Goal: Information Seeking & Learning: Learn about a topic

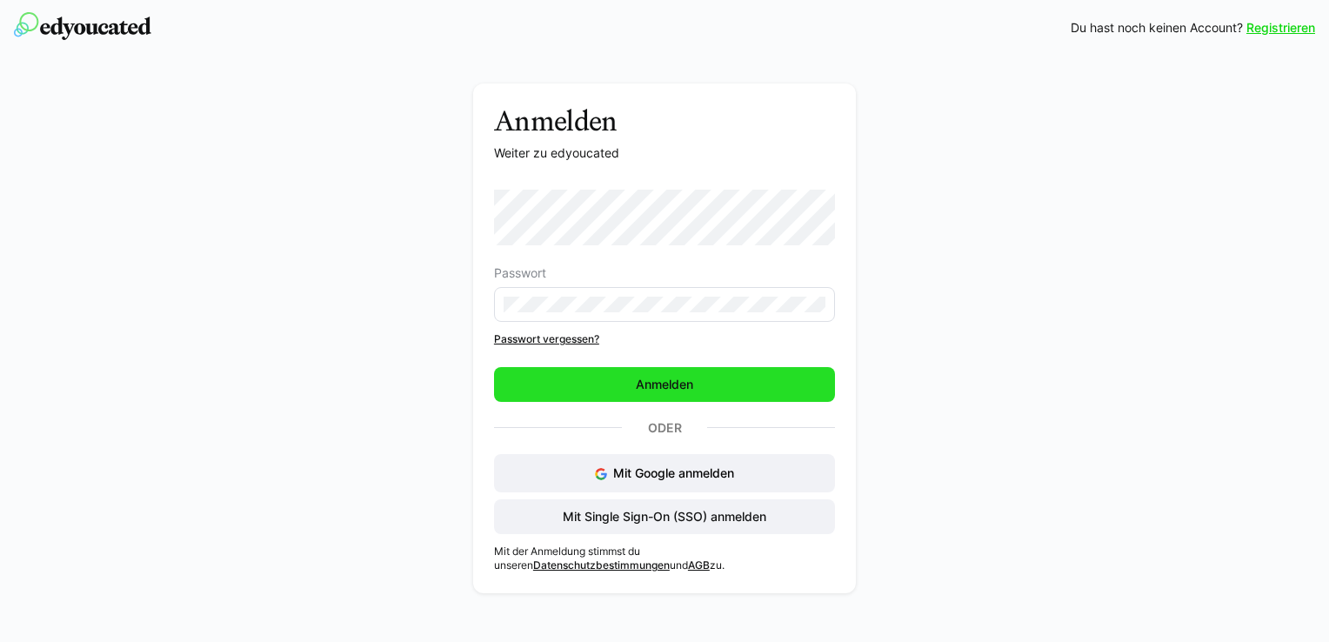
click at [647, 381] on span "Anmelden" at bounding box center [664, 384] width 63 height 17
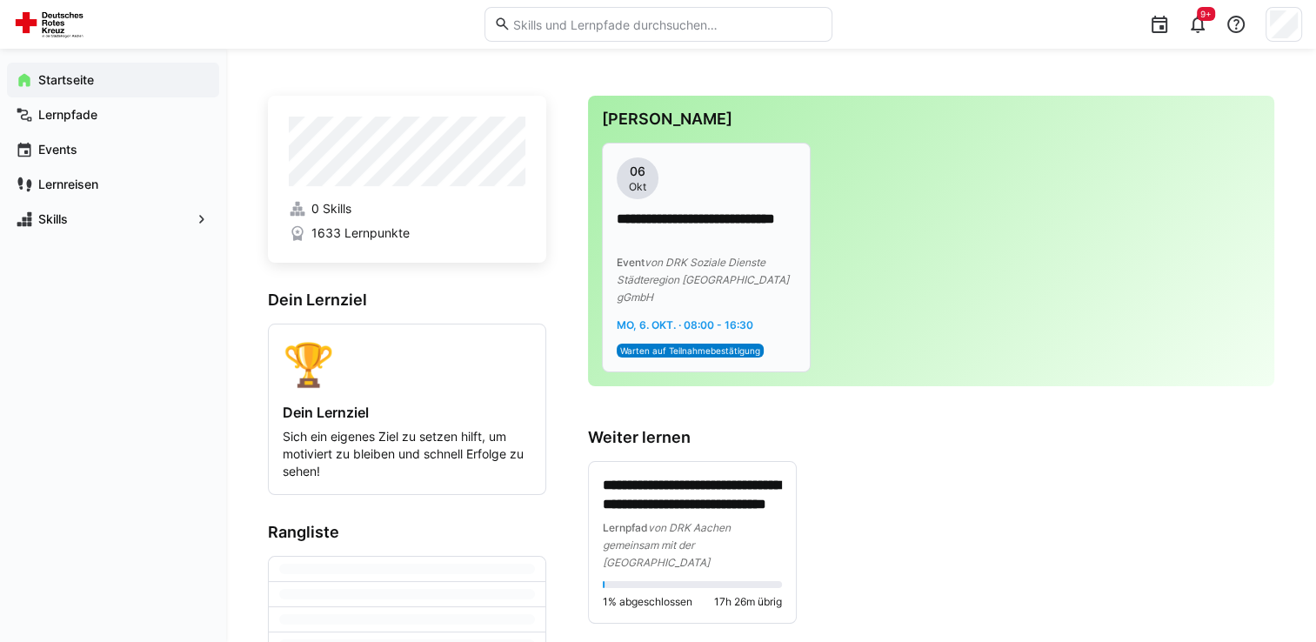
click at [675, 345] on span "Warten auf Teilnahmebestätigung" at bounding box center [690, 350] width 140 height 10
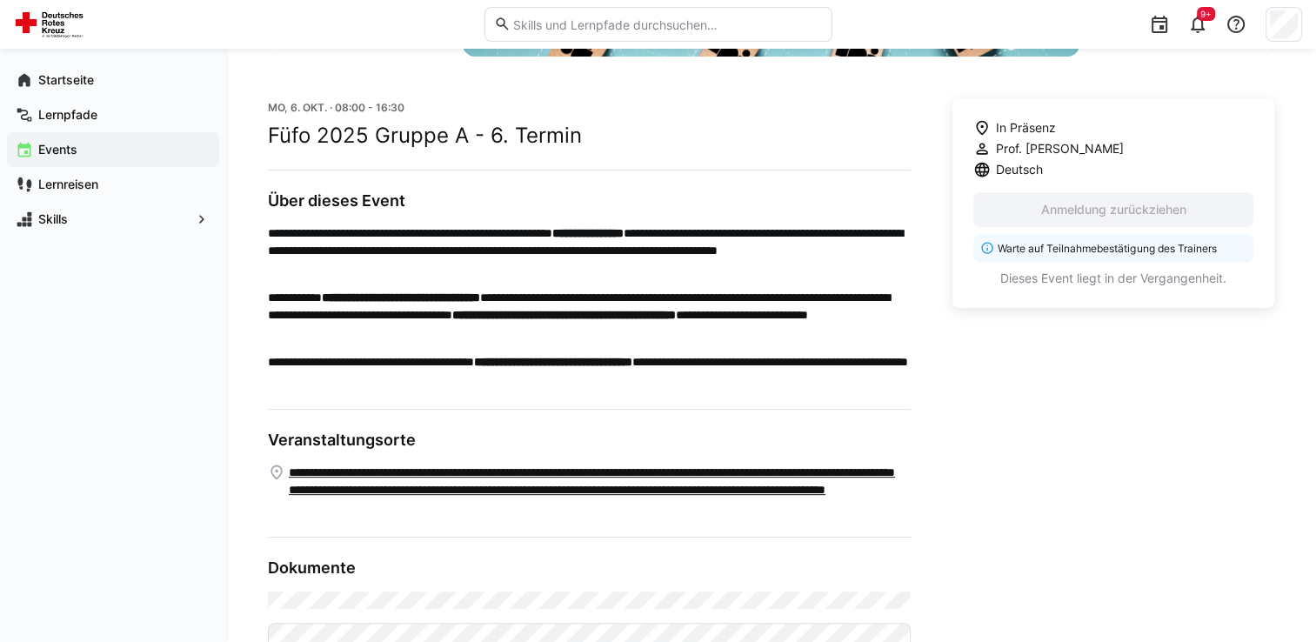
scroll to position [521, 0]
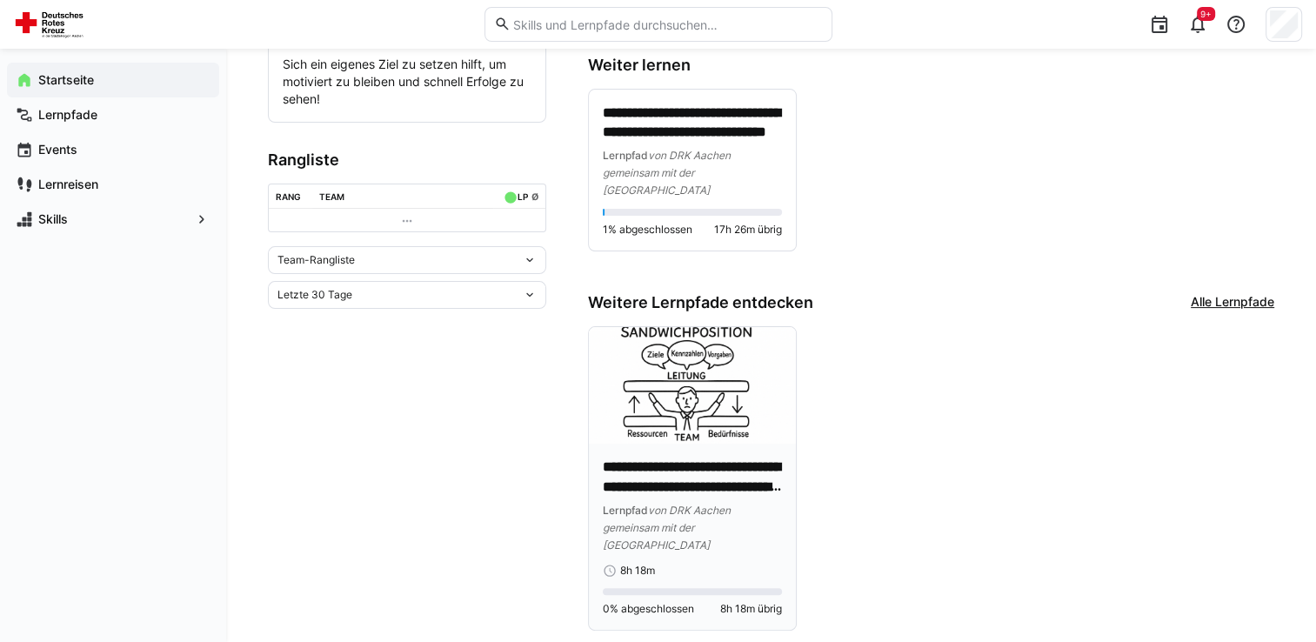
scroll to position [384, 0]
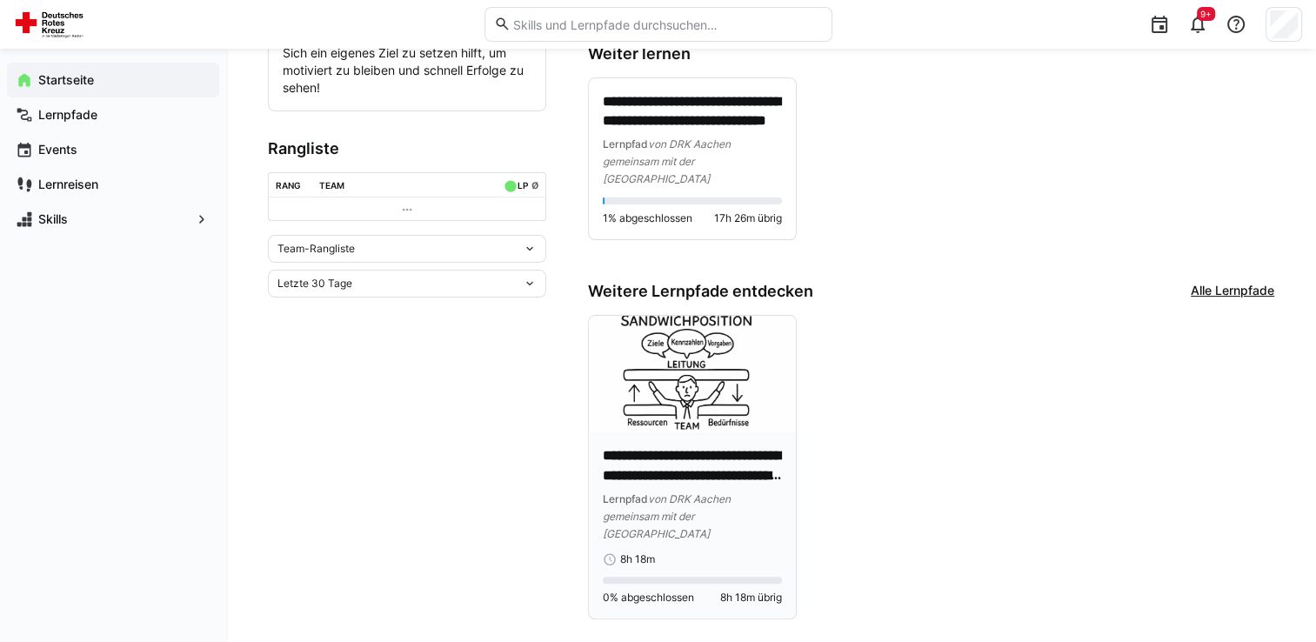
click at [672, 446] on p "**********" at bounding box center [692, 466] width 179 height 40
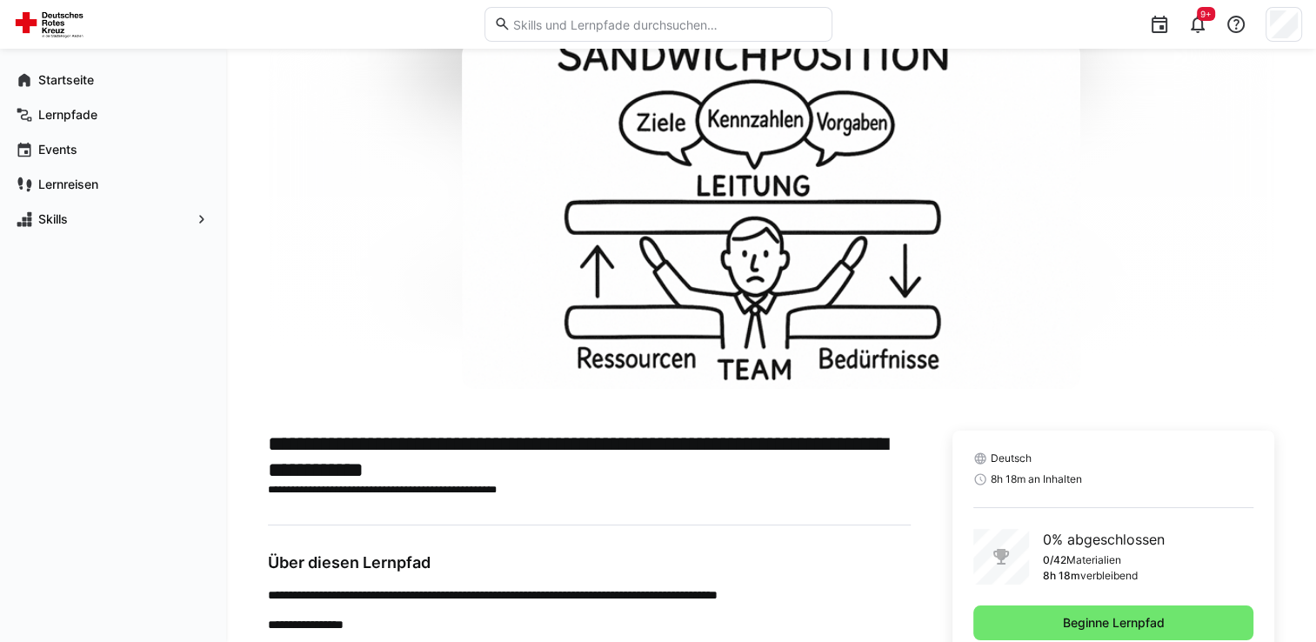
scroll to position [129, 0]
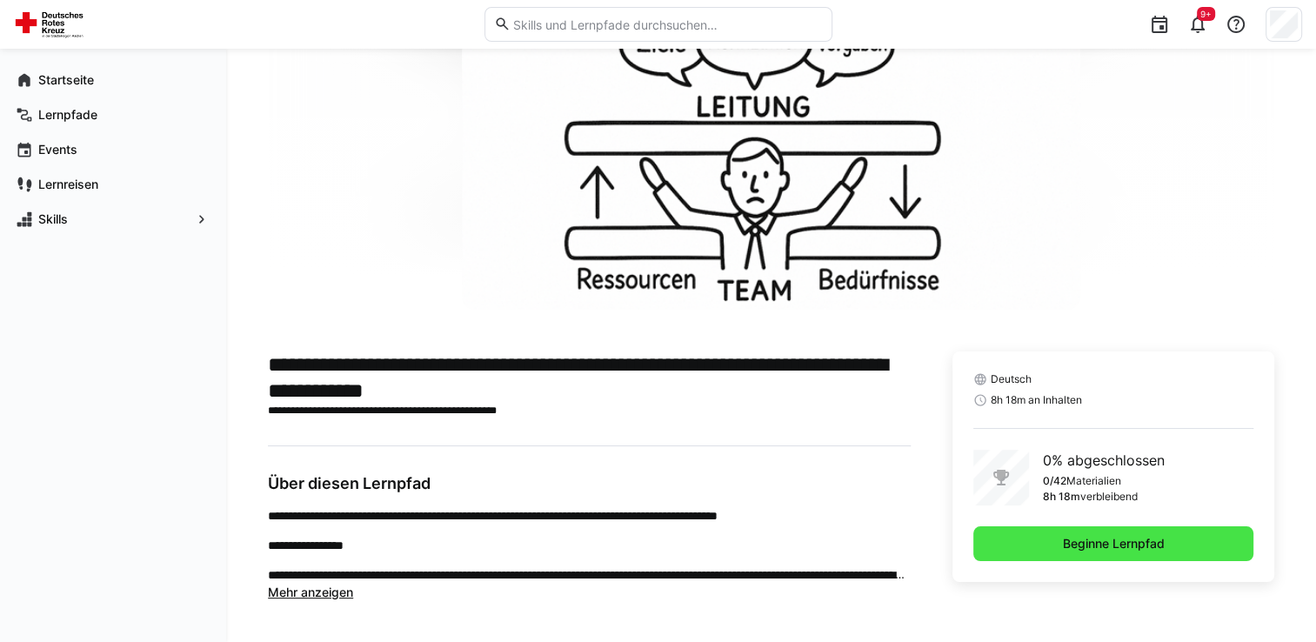
click at [1054, 541] on span "Beginne Lernpfad" at bounding box center [1114, 543] width 280 height 35
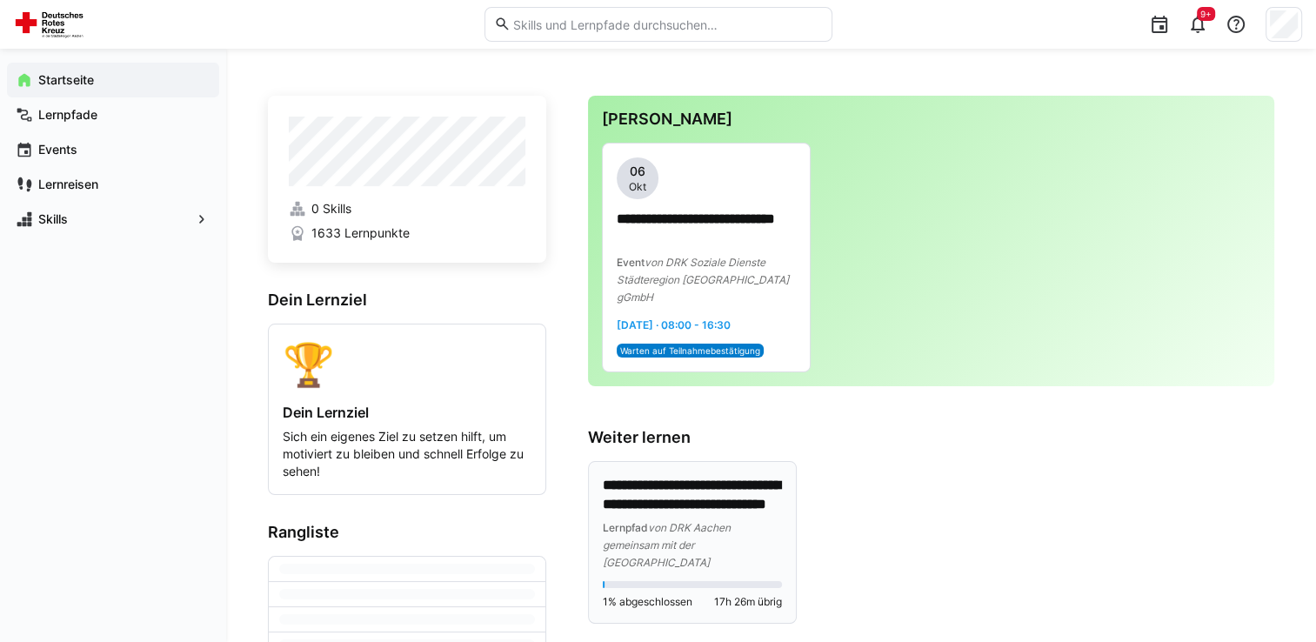
click at [728, 496] on p "**********" at bounding box center [692, 496] width 179 height 40
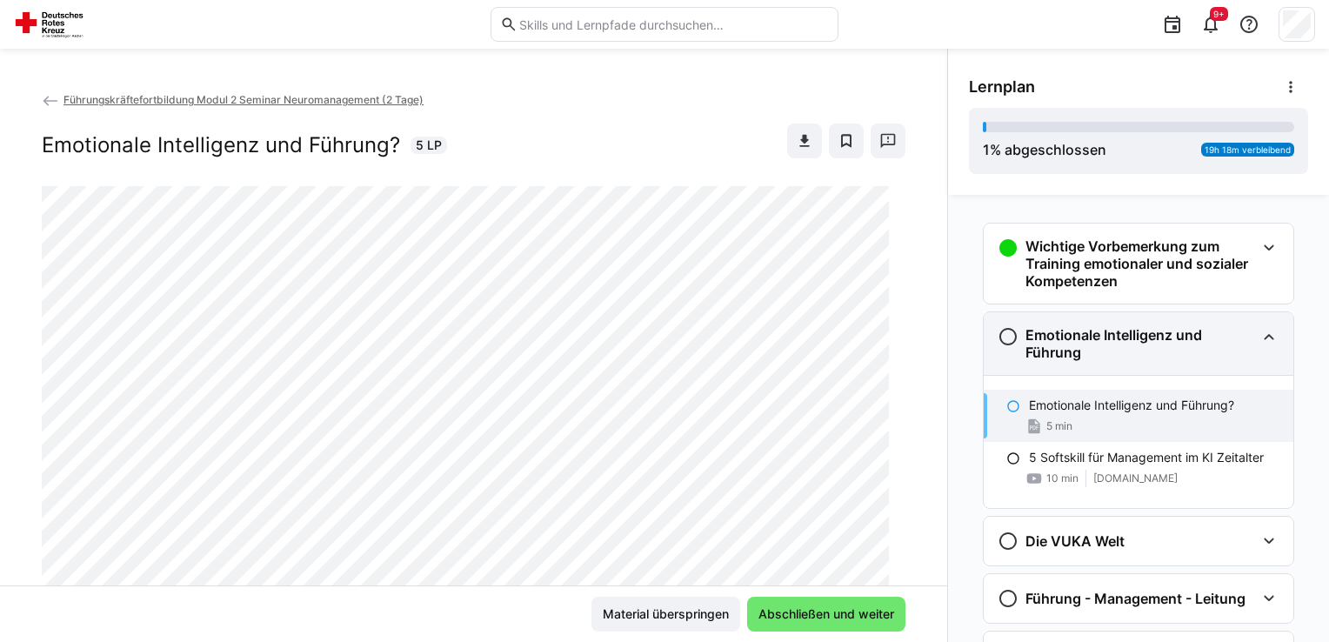
click at [1096, 331] on h3 "Emotionale Intelligenz und Führung" at bounding box center [1141, 343] width 230 height 35
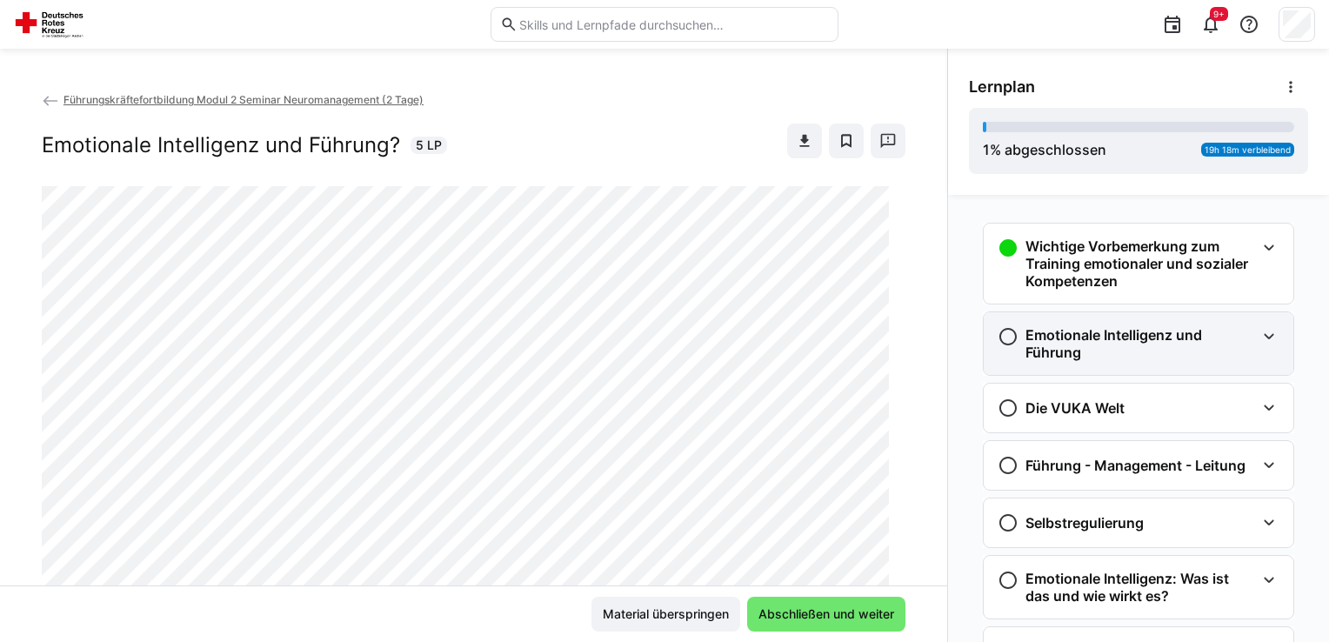
click at [1129, 331] on h3 "Emotionale Intelligenz und Führung" at bounding box center [1141, 343] width 230 height 35
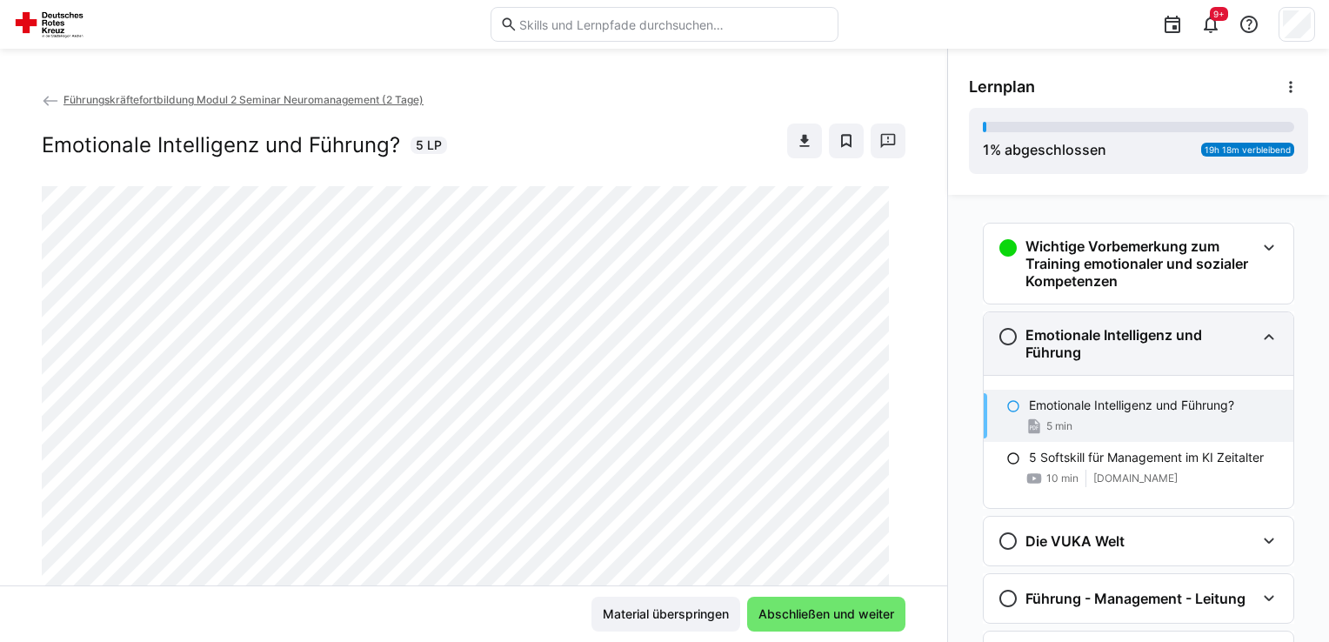
click at [1190, 358] on h3 "Emotionale Intelligenz und Führung" at bounding box center [1141, 343] width 230 height 35
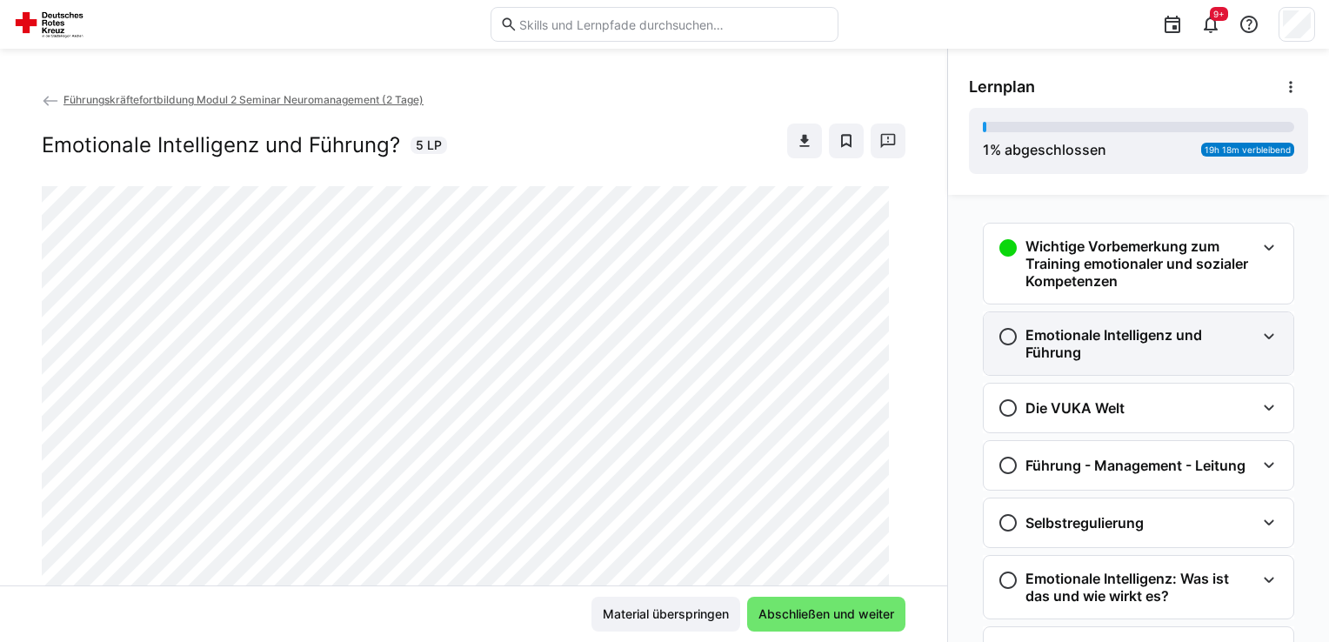
click at [1190, 358] on h3 "Emotionale Intelligenz und Führung" at bounding box center [1141, 343] width 230 height 35
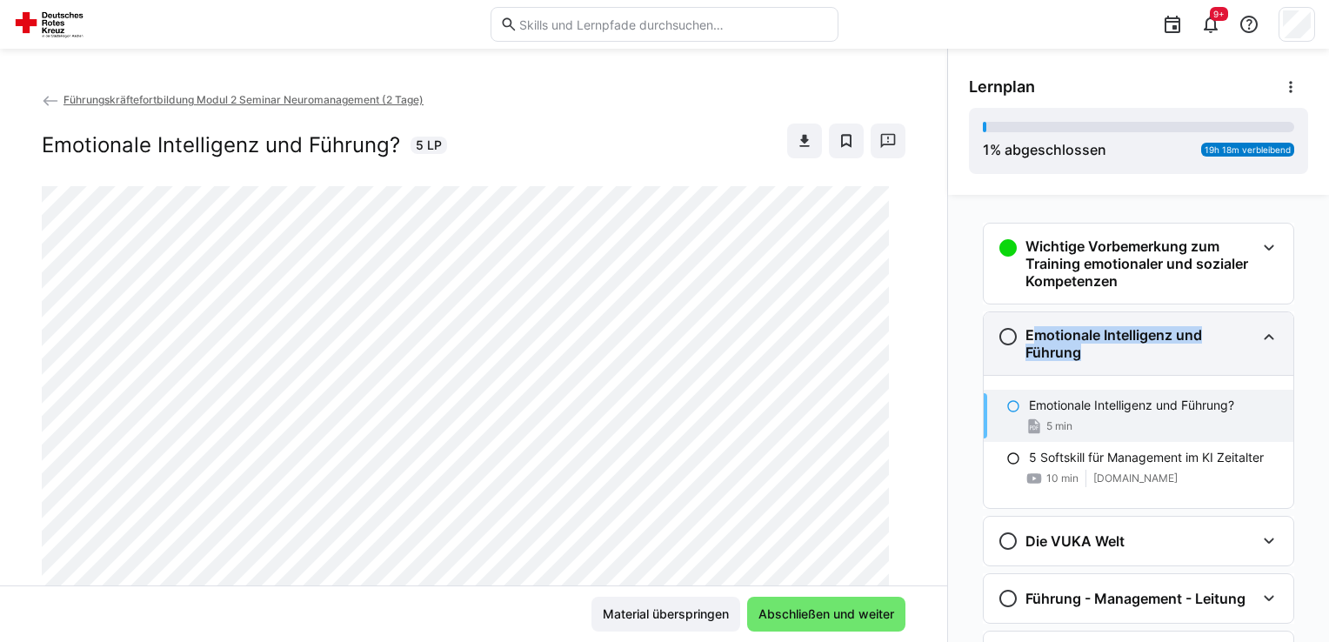
click at [1190, 358] on h3 "Emotionale Intelligenz und Führung" at bounding box center [1141, 343] width 230 height 35
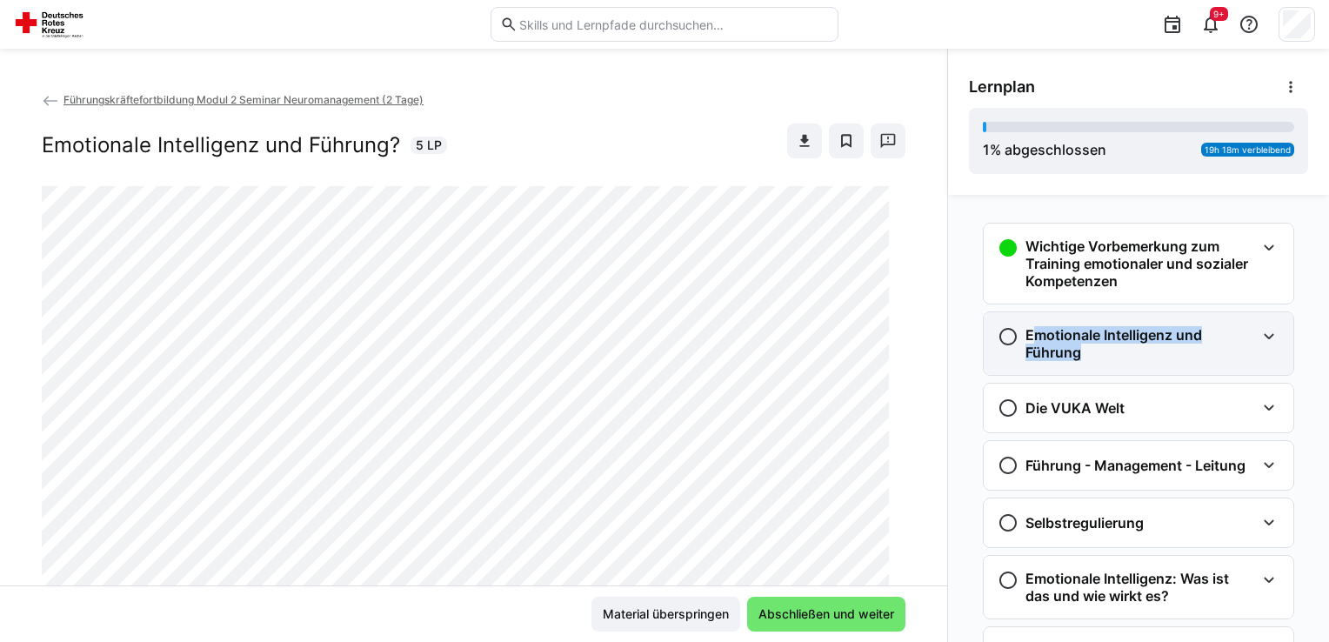
click at [1190, 356] on h3 "Emotionale Intelligenz und Führung" at bounding box center [1141, 343] width 230 height 35
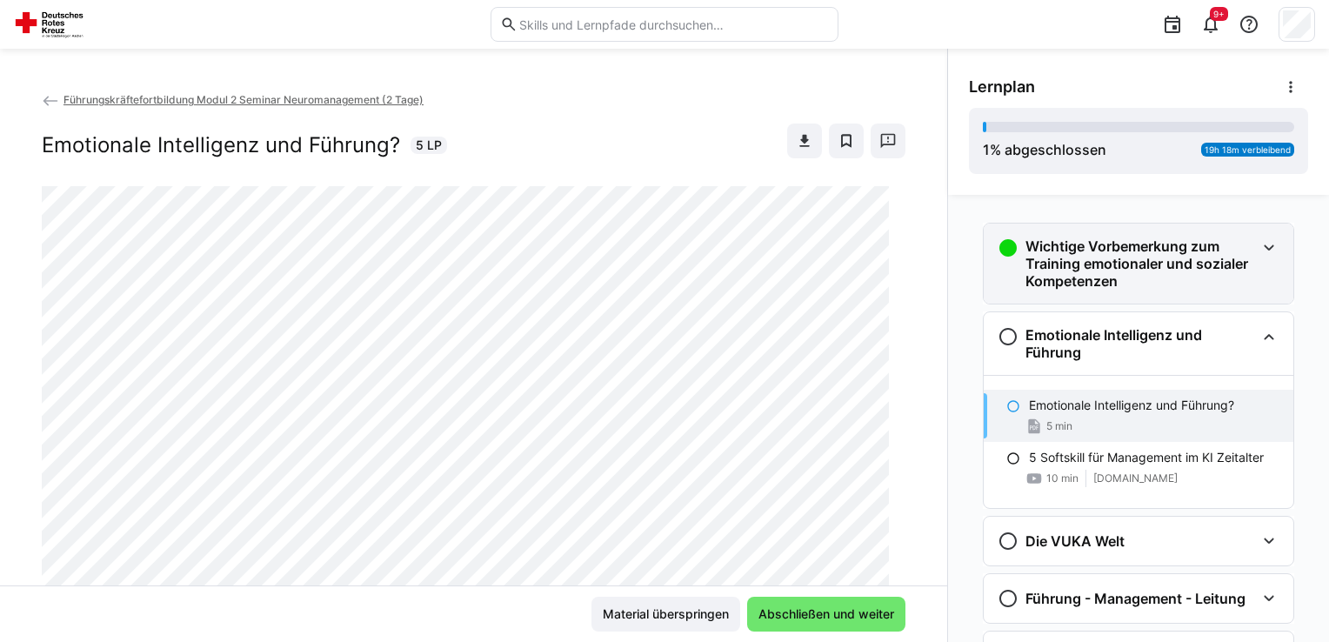
click at [1177, 275] on h3 "Wichtige Vorbemerkung zum Training emotionaler und sozialer Kompetenzen" at bounding box center [1141, 264] width 230 height 52
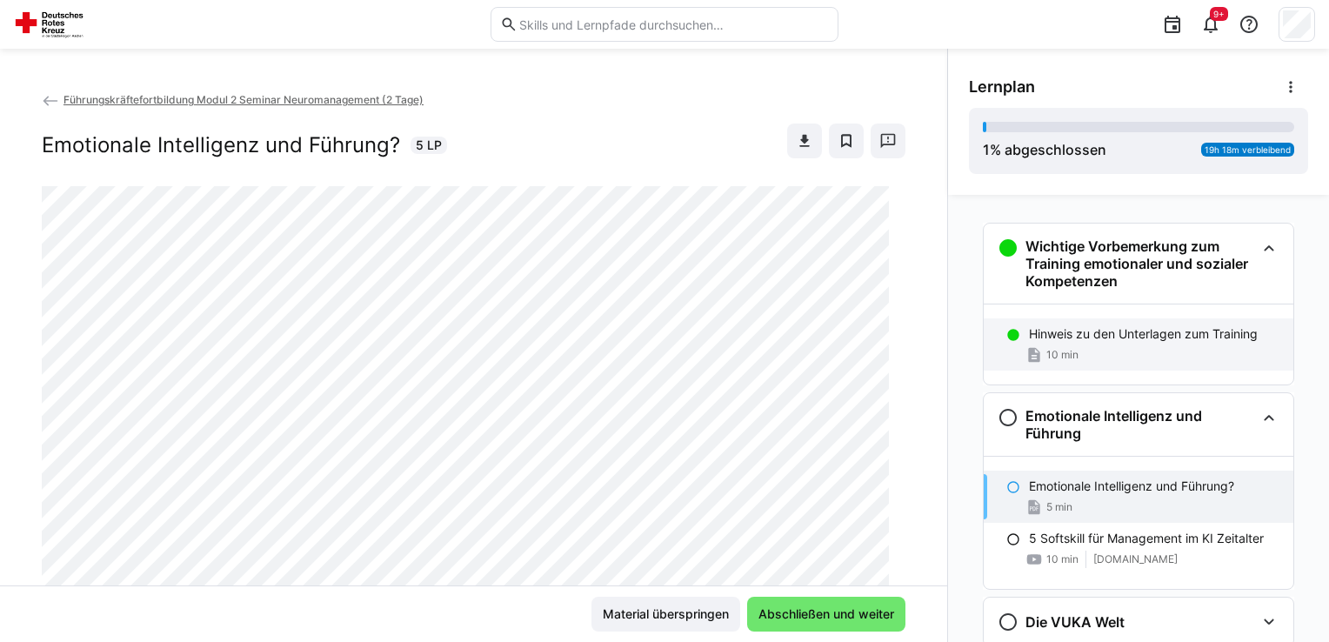
click at [1162, 323] on div "Hinweis zu den Unterlagen zum Training 10 min" at bounding box center [1139, 344] width 310 height 52
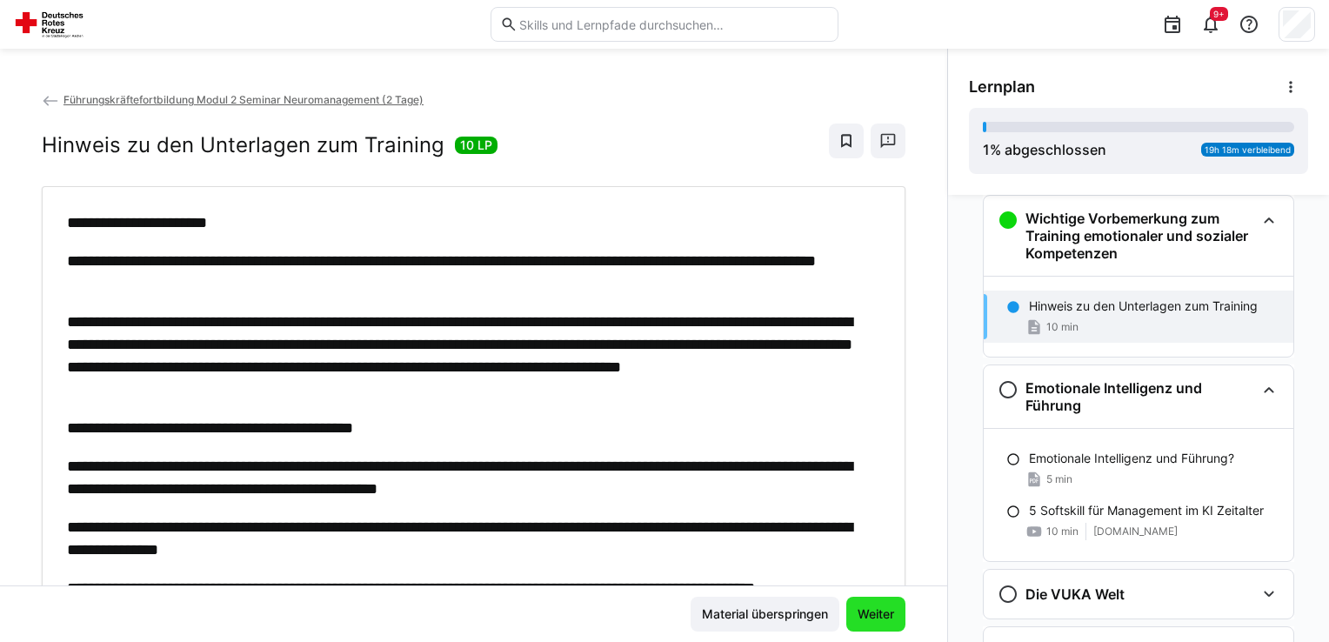
click at [864, 609] on span "Weiter" at bounding box center [876, 614] width 42 height 17
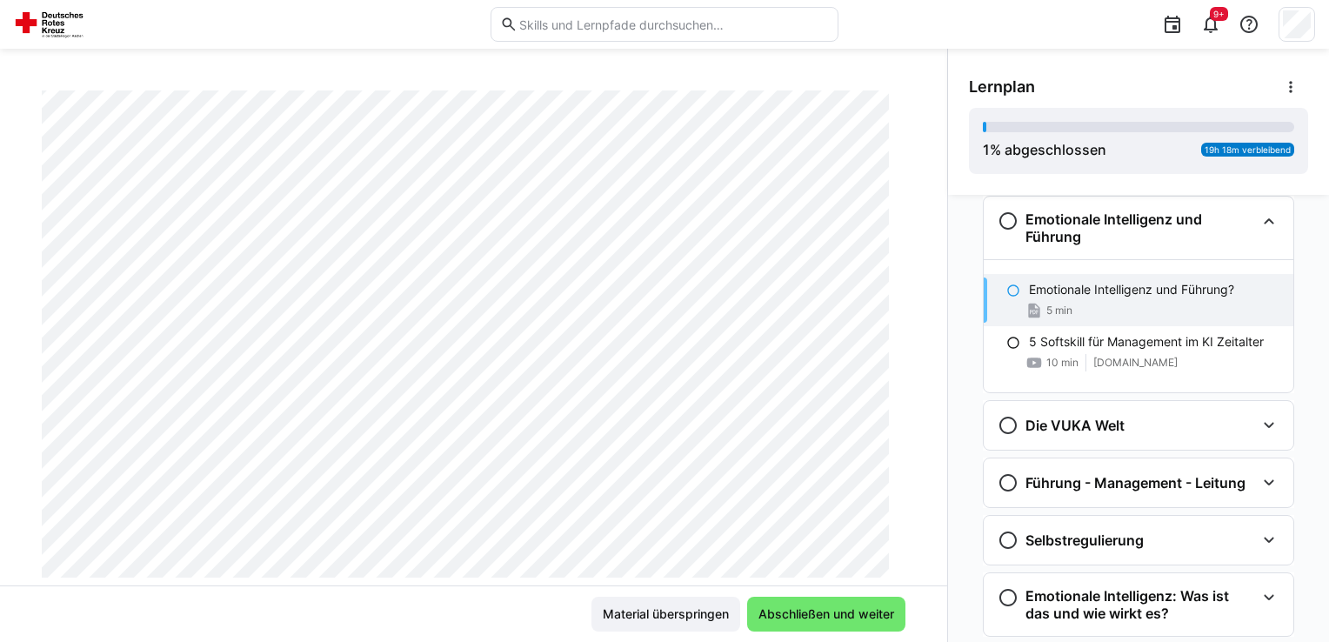
scroll to position [297, 0]
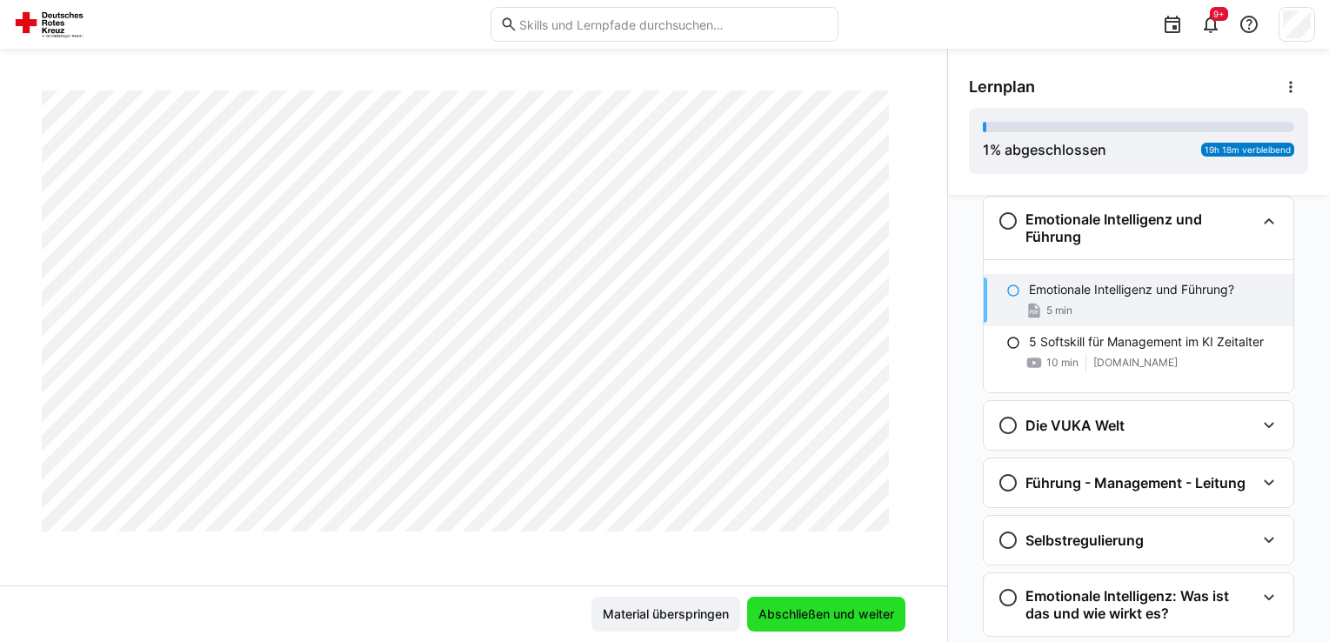
click at [796, 624] on span "Abschließen und weiter" at bounding box center [826, 614] width 158 height 35
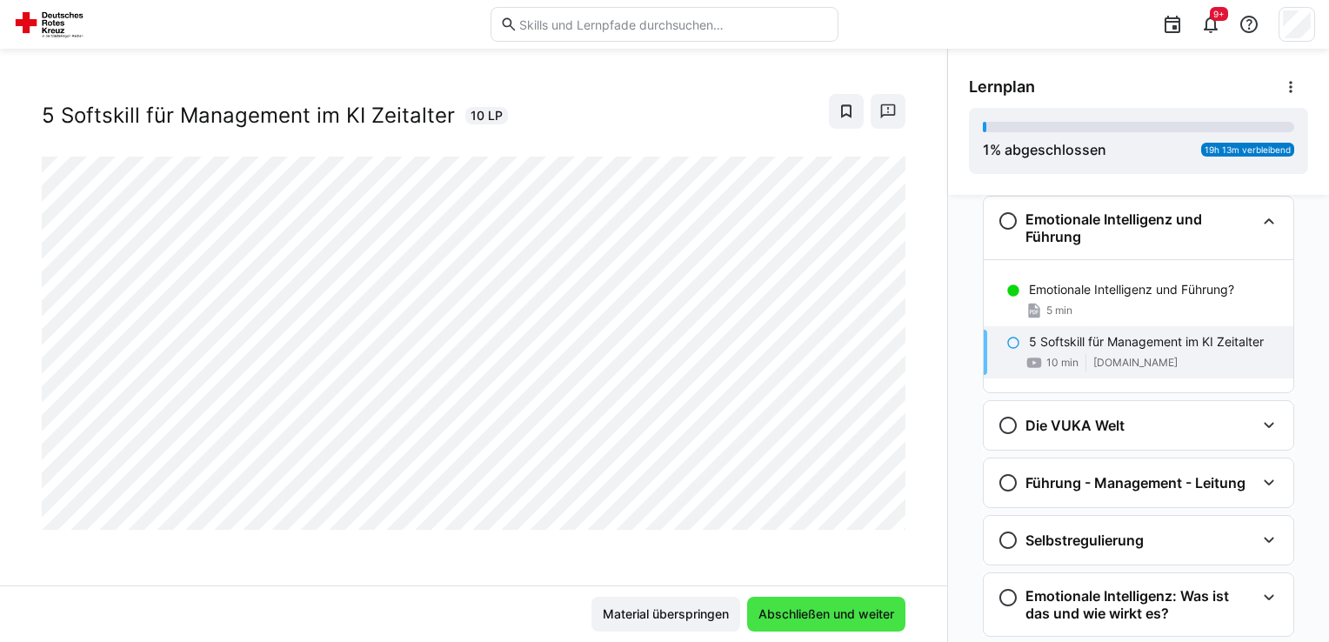
scroll to position [28, 0]
click at [793, 624] on span "Abschließen und weiter" at bounding box center [826, 614] width 158 height 35
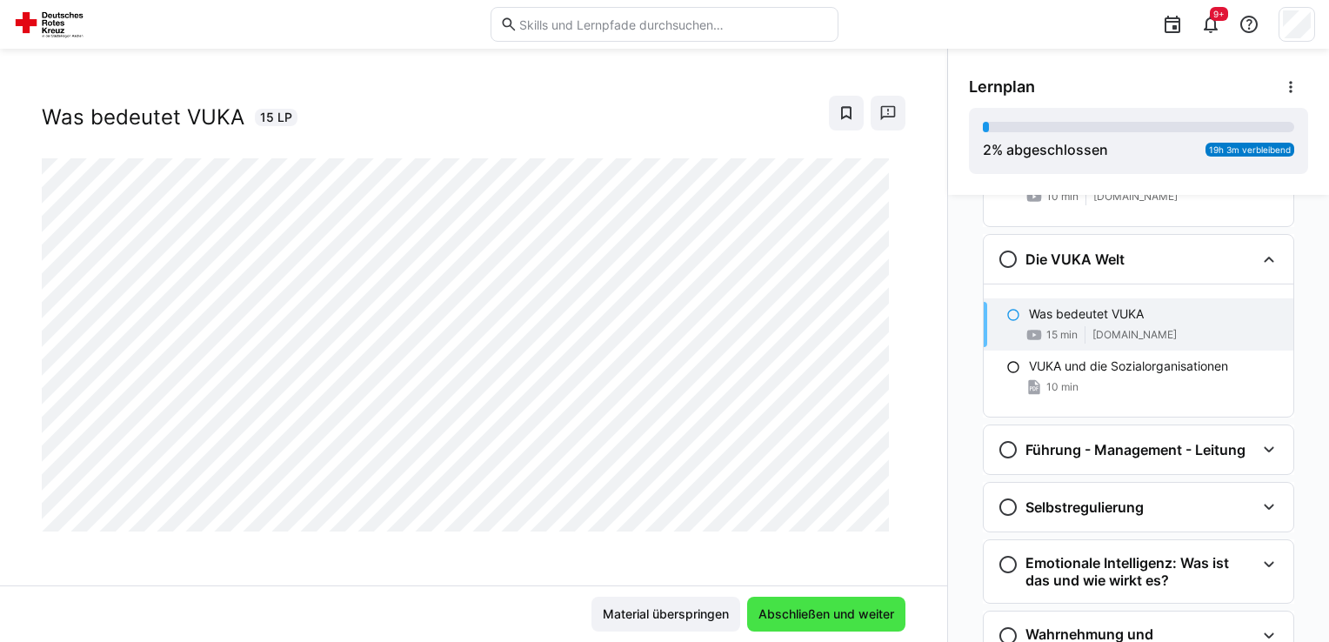
scroll to position [401, 0]
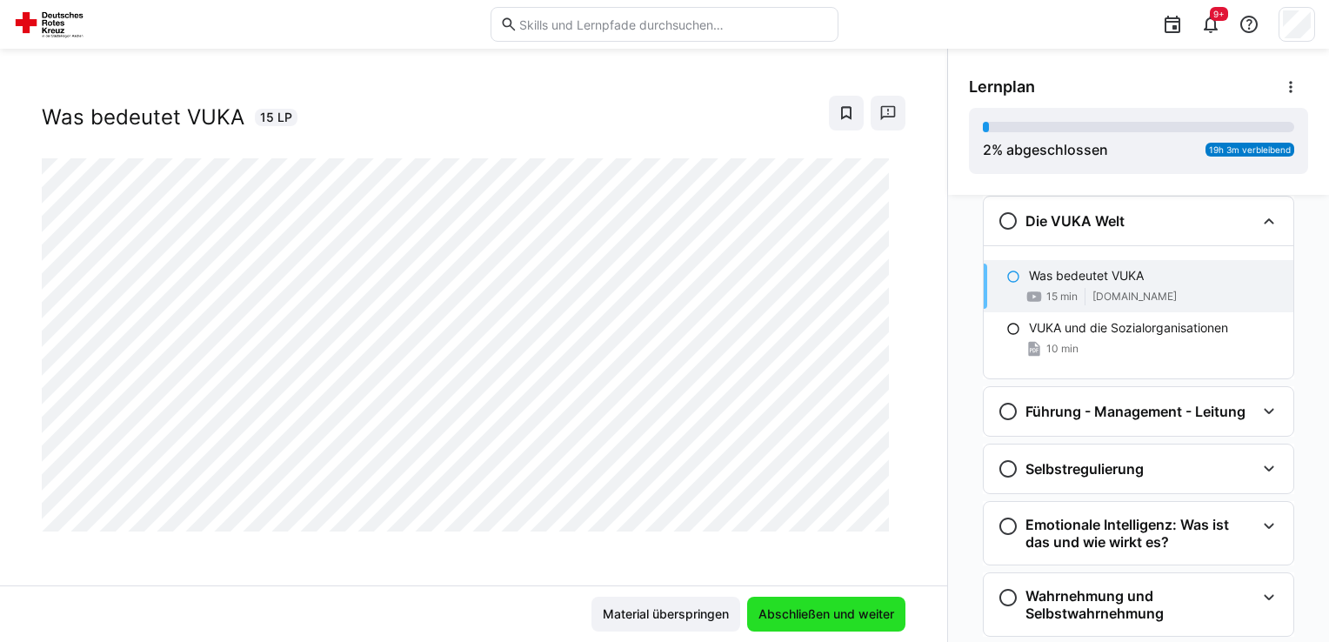
click at [793, 622] on span "Abschließen und weiter" at bounding box center [826, 614] width 141 height 17
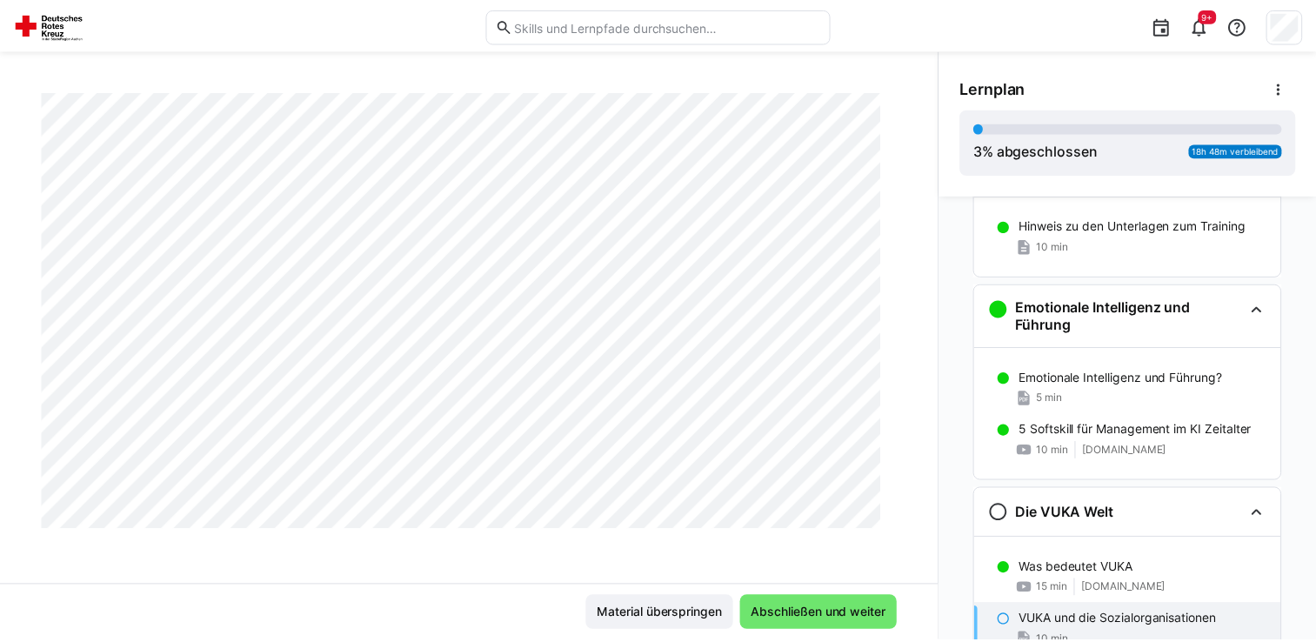
scroll to position [0, 0]
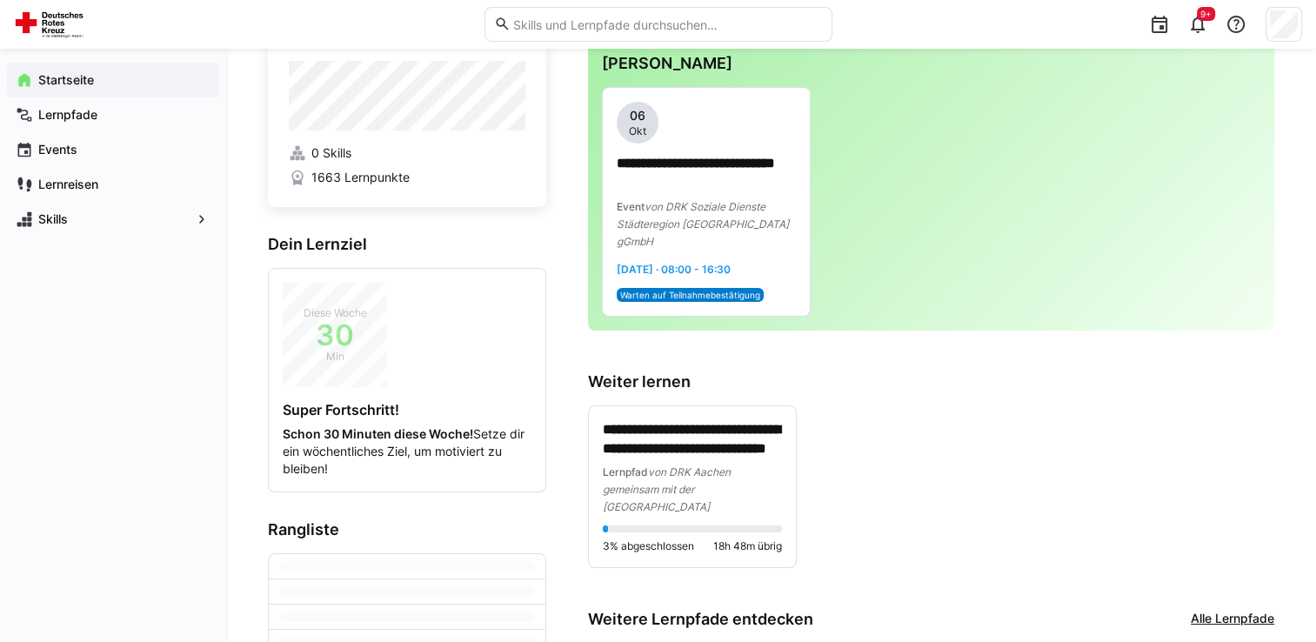
scroll to position [87, 0]
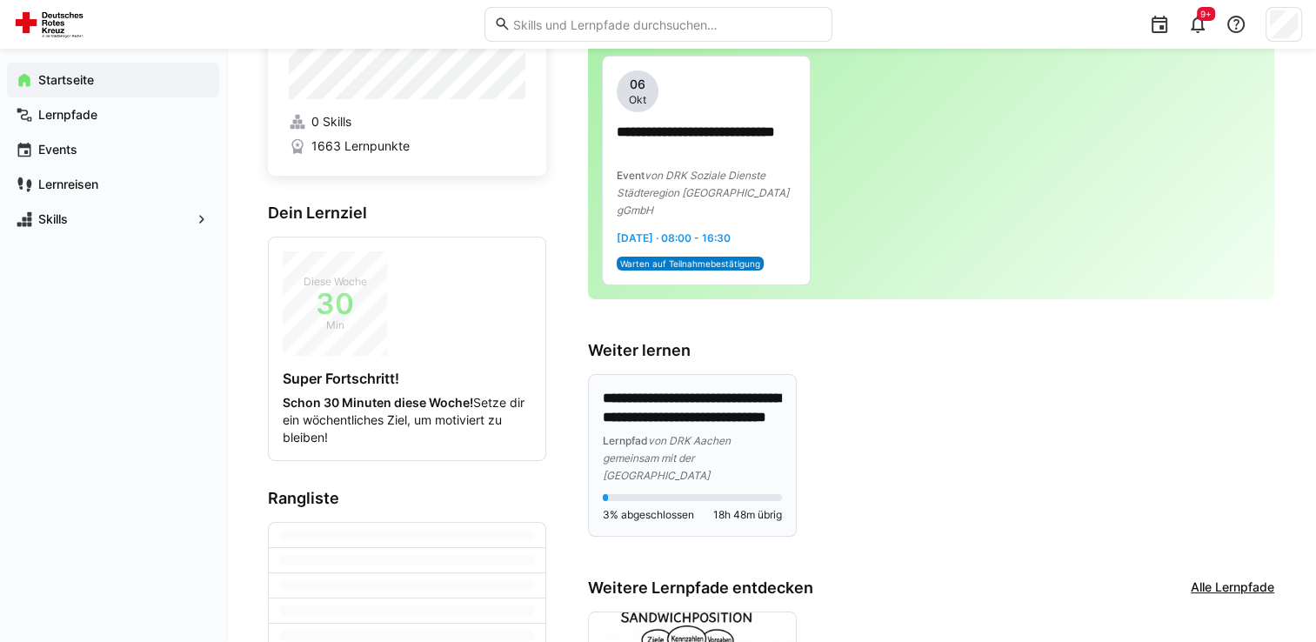
click at [729, 454] on div "Lernpfad von DRK Aachen gemeinsam mit der [GEOGRAPHIC_DATA]" at bounding box center [692, 458] width 179 height 52
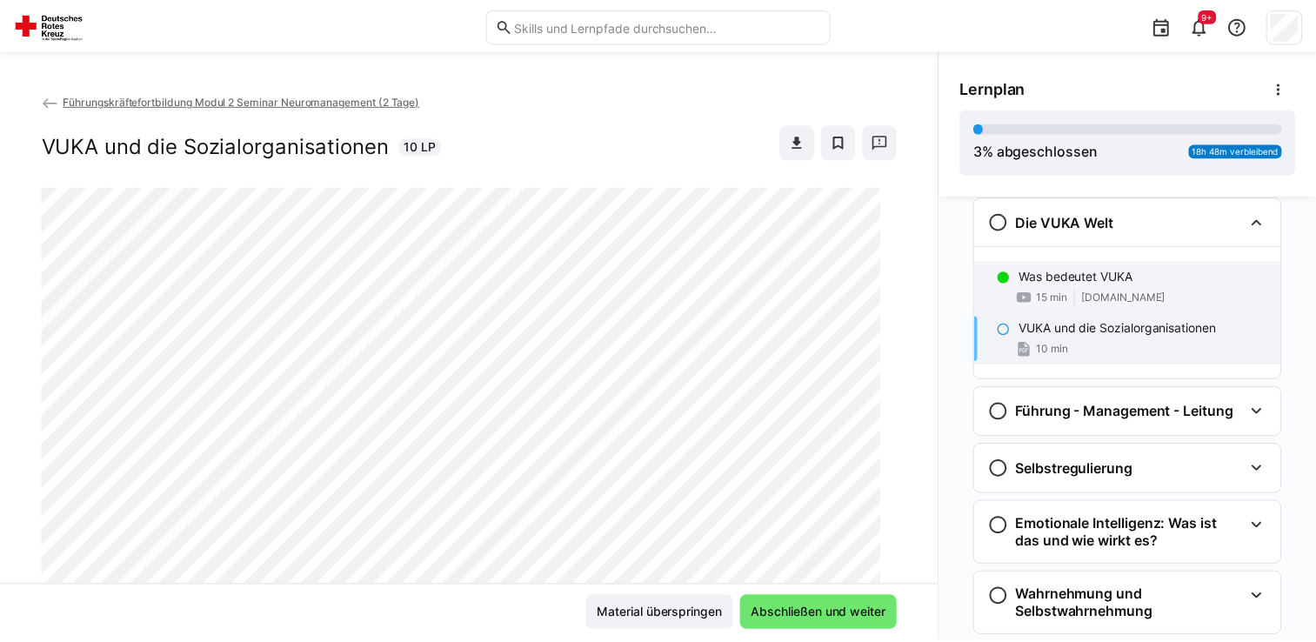
scroll to position [100, 0]
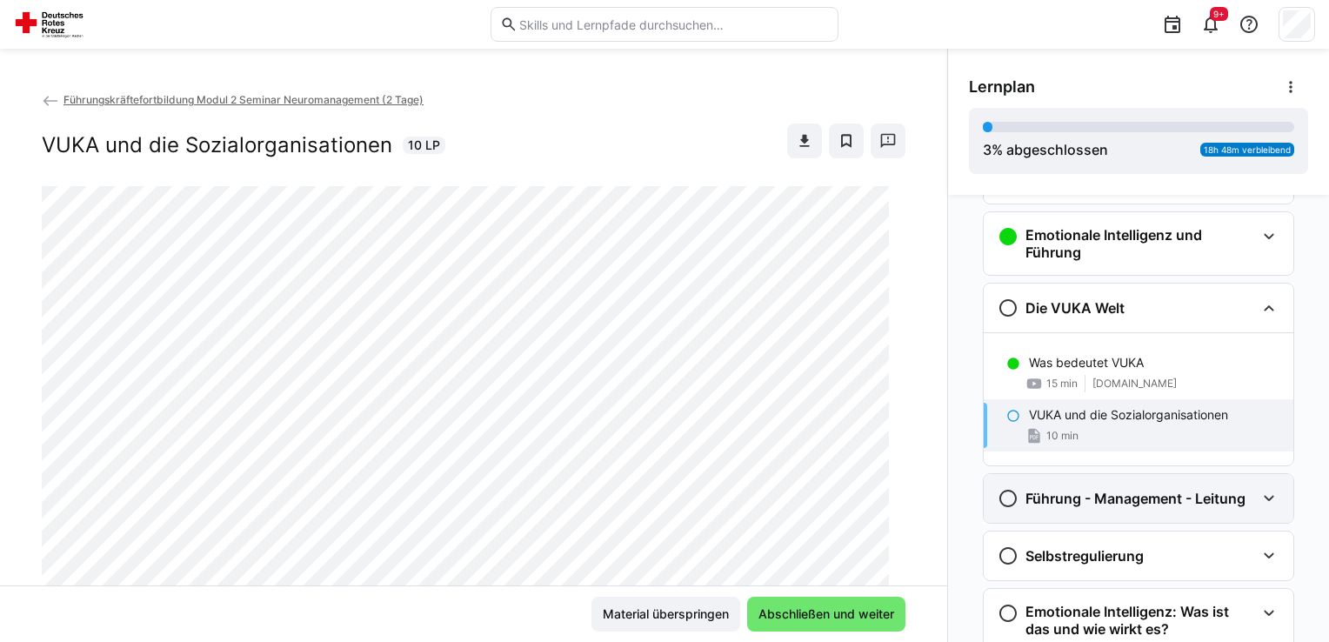
click at [1097, 506] on div "Führung - Management - Leitung" at bounding box center [1122, 498] width 248 height 21
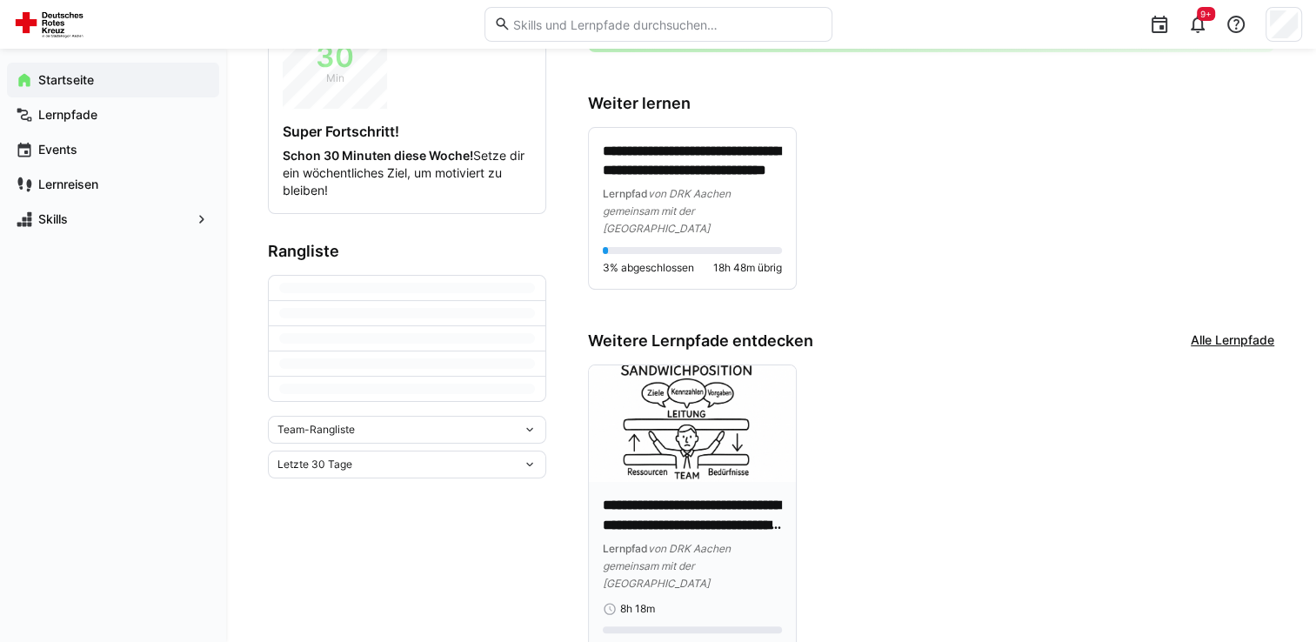
scroll to position [348, 0]
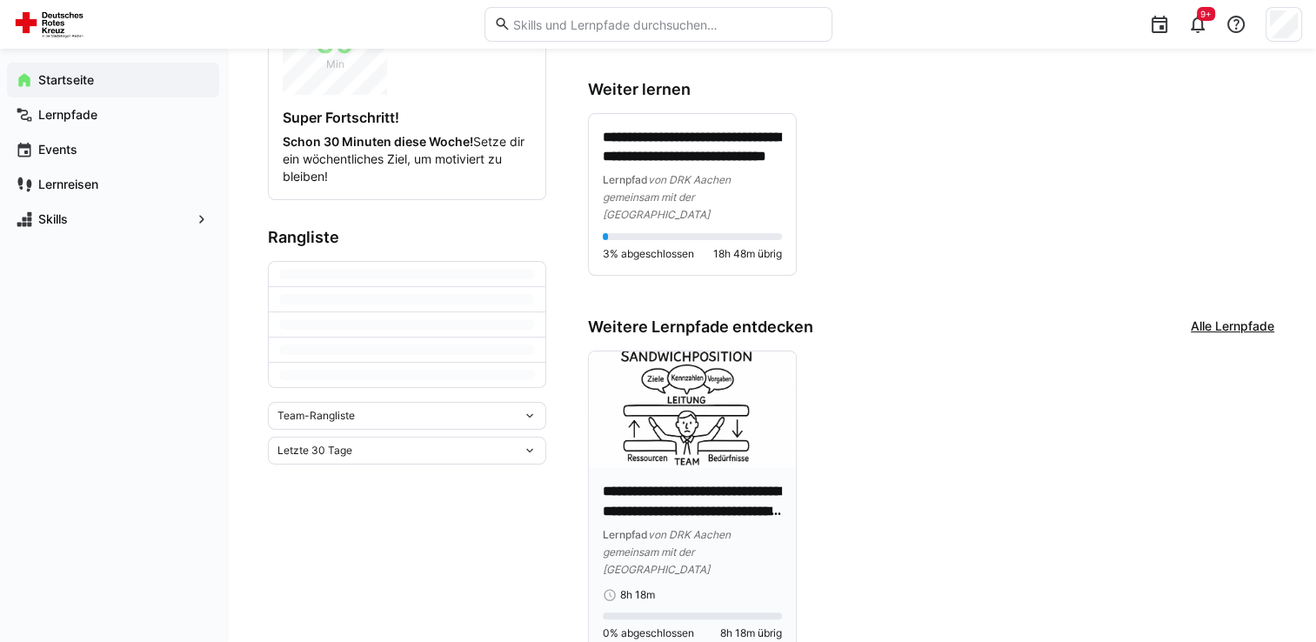
click at [712, 482] on p "**********" at bounding box center [692, 502] width 179 height 40
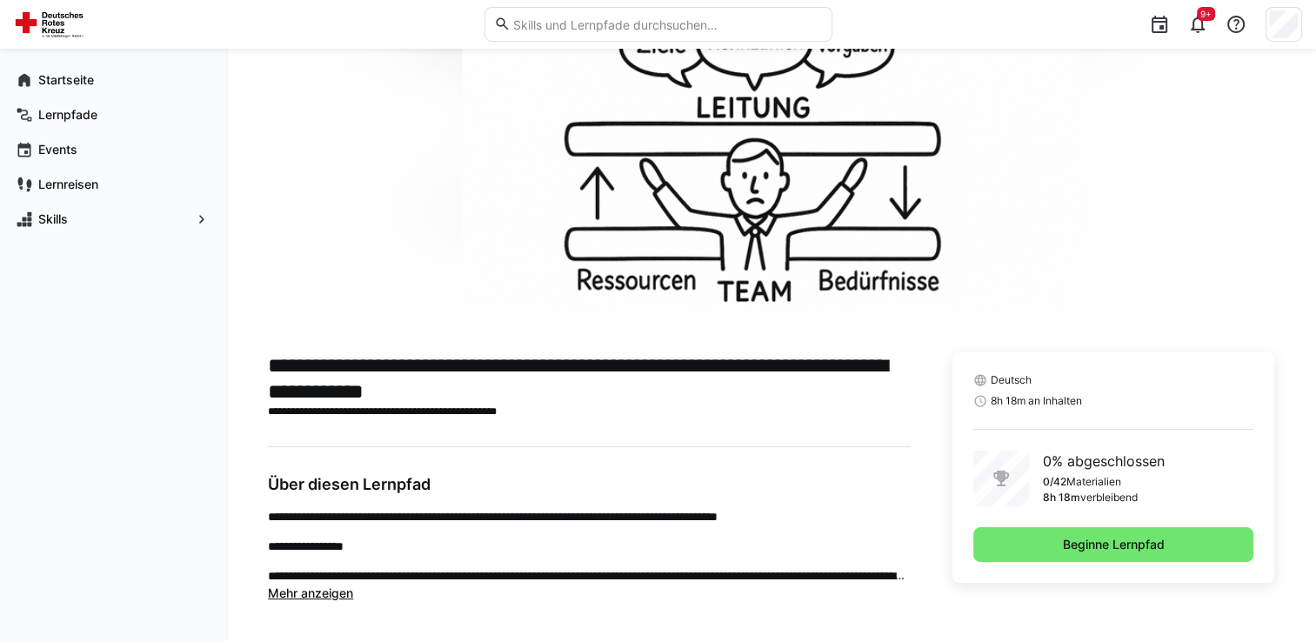
scroll to position [129, 0]
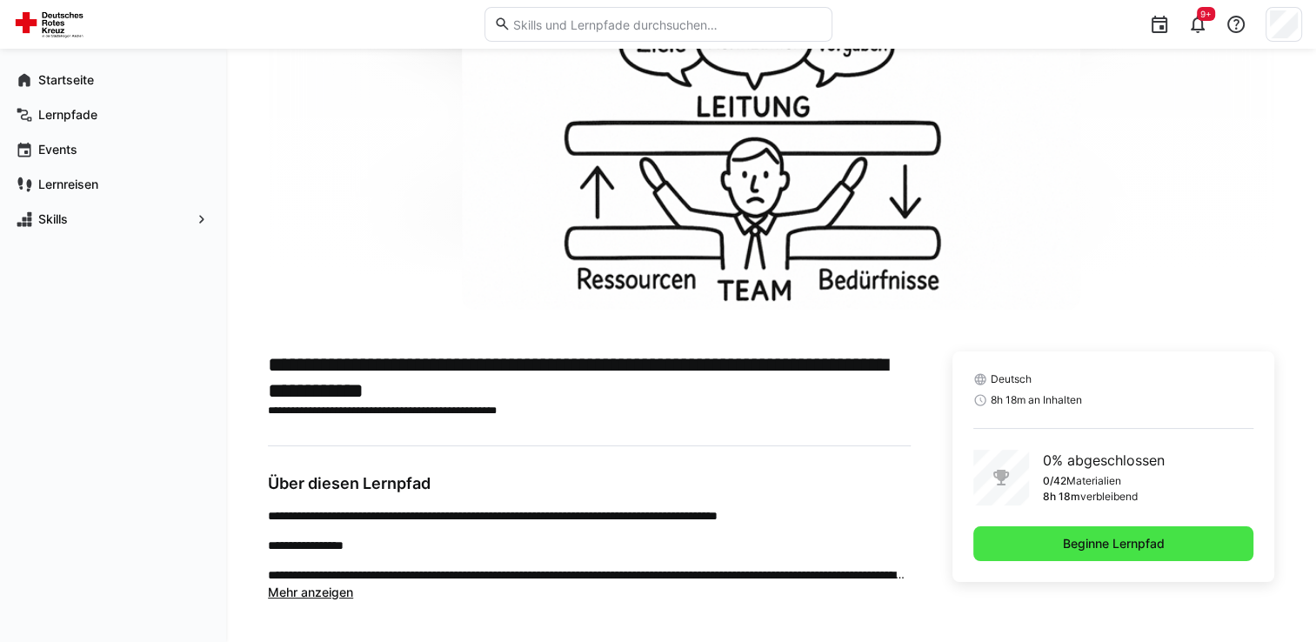
click at [1073, 542] on span "Beginne Lernpfad" at bounding box center [1114, 543] width 107 height 17
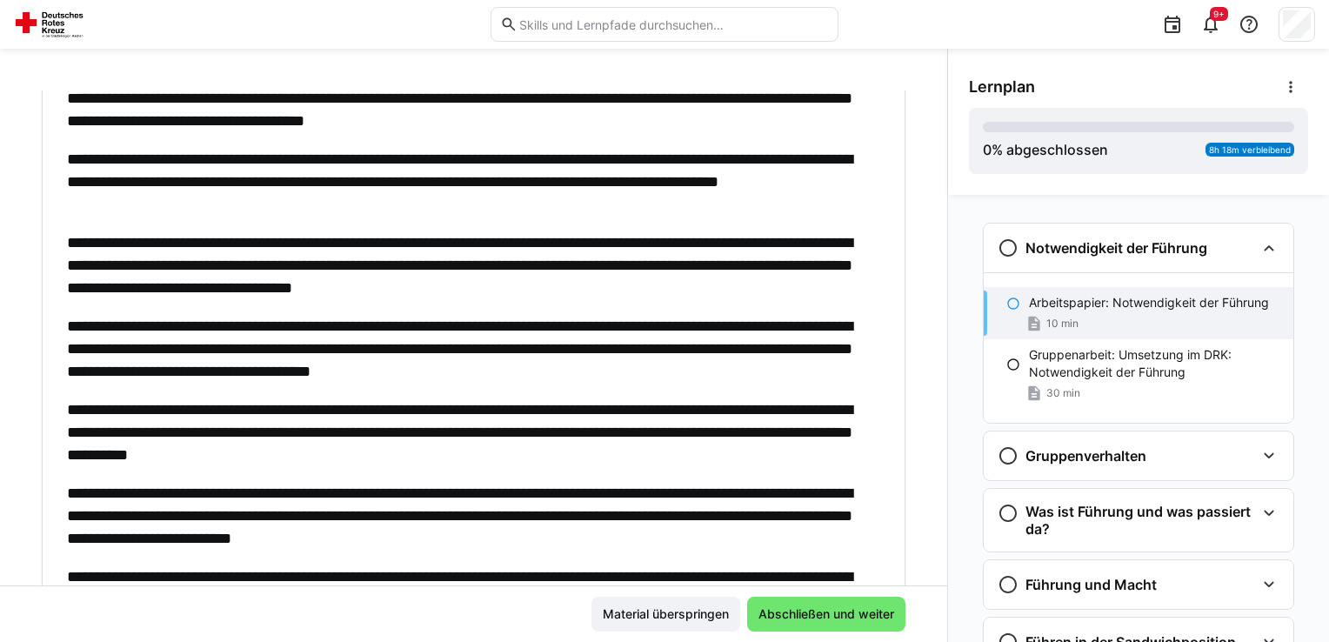
scroll to position [176, 0]
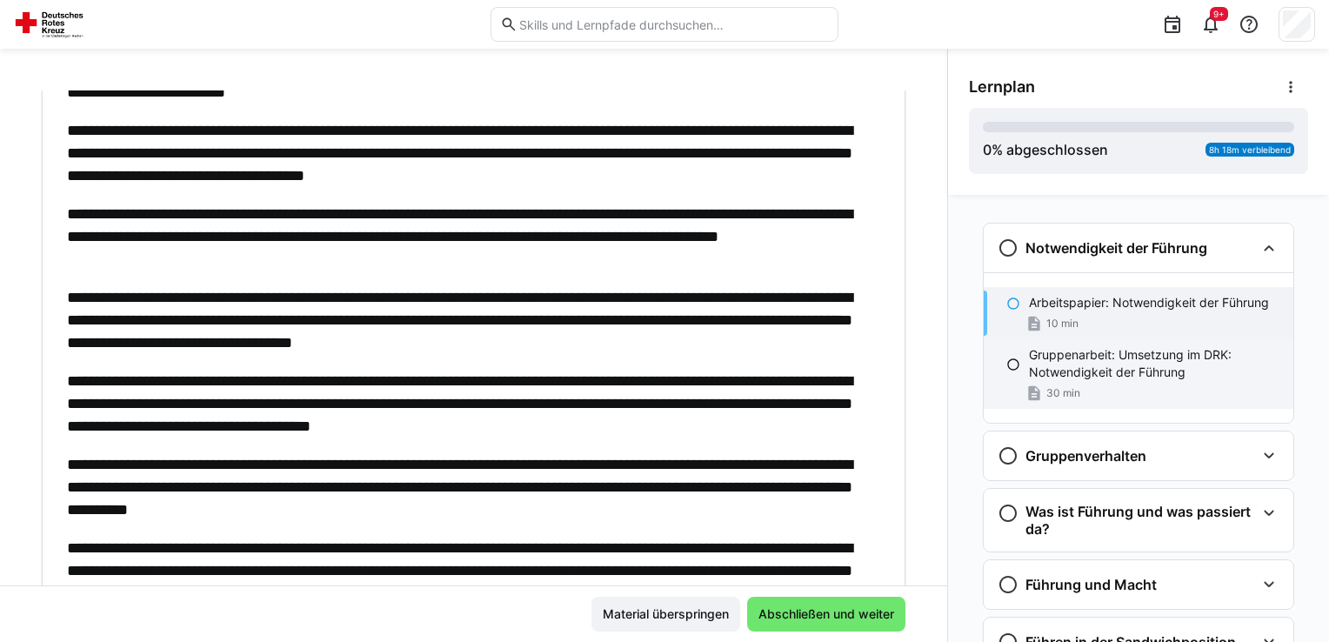
click at [1068, 362] on p "Gruppenarbeit: Umsetzung im DRK: Notwendigkeit der Führung" at bounding box center [1154, 363] width 251 height 35
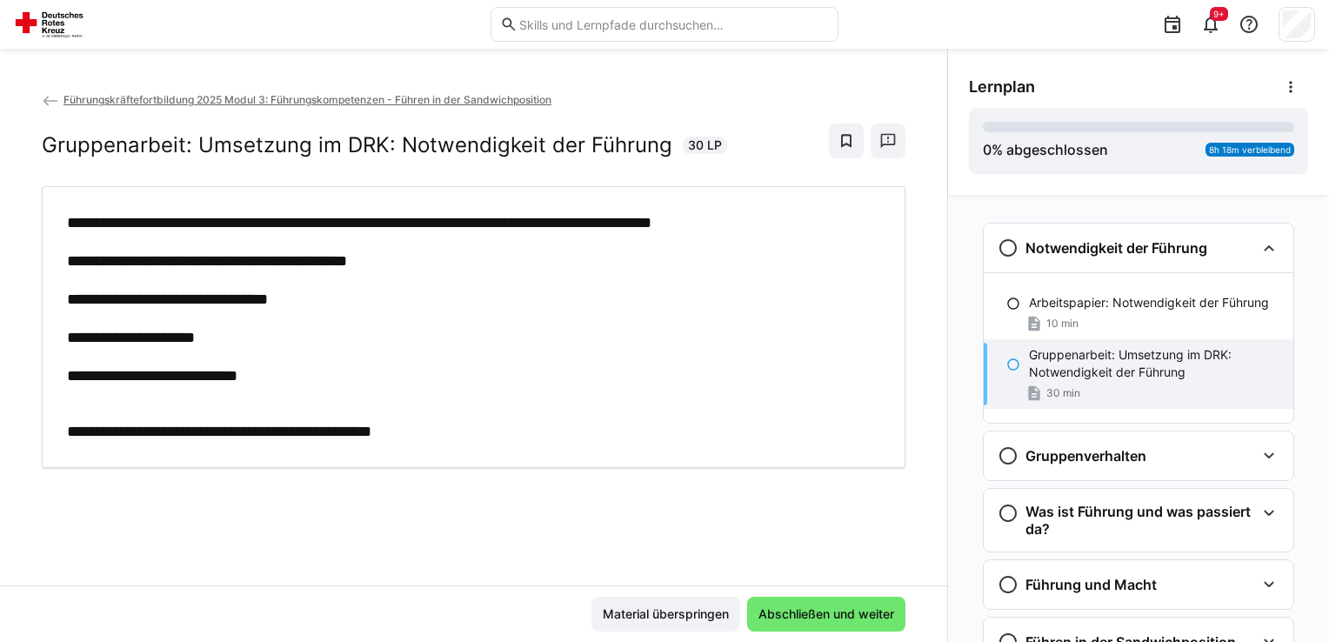
scroll to position [0, 0]
click at [1052, 308] on p "Arbeitspapier: Notwendigkeit der Führung" at bounding box center [1149, 302] width 240 height 17
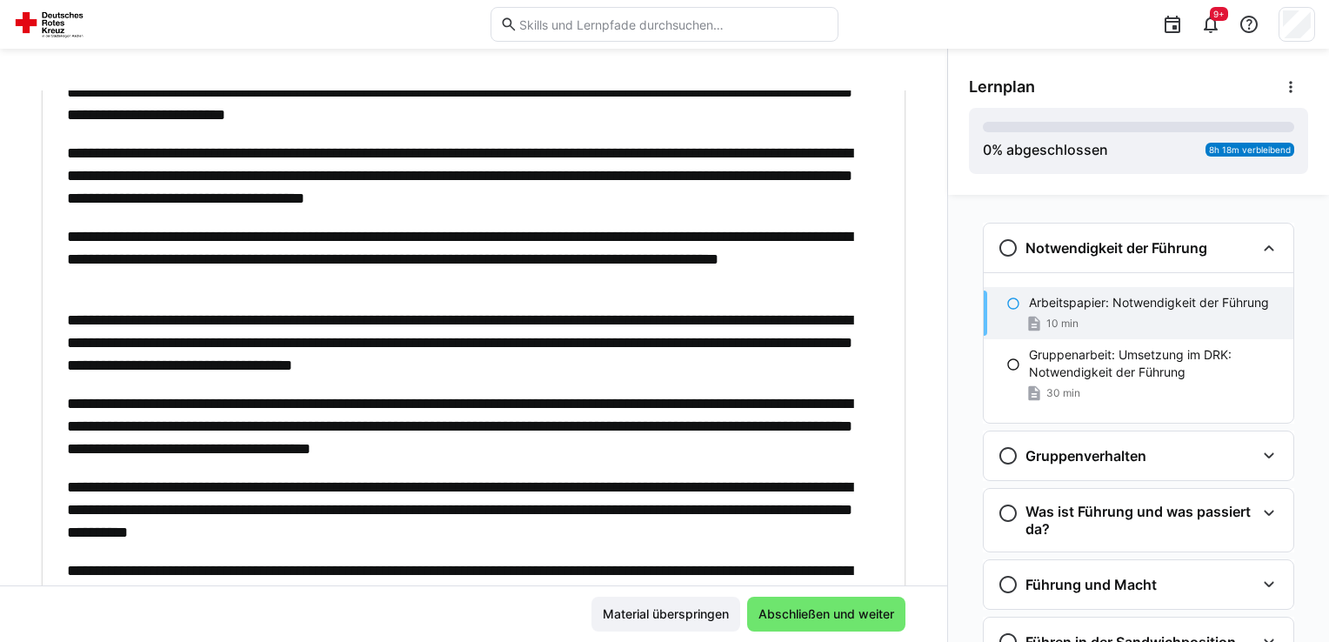
scroll to position [261, 0]
